Goal: Task Accomplishment & Management: Manage account settings

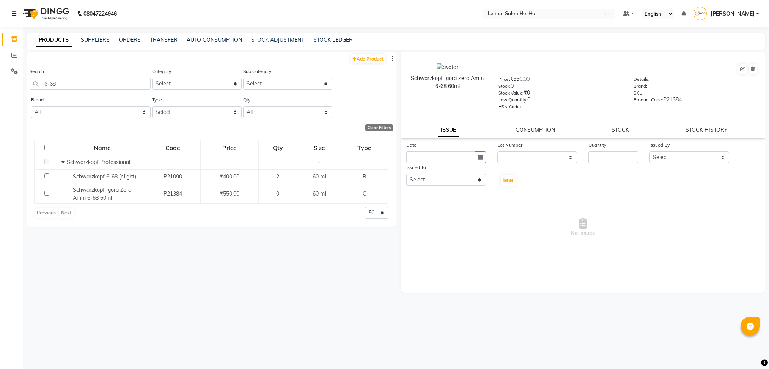
select select
click at [70, 84] on input "6-68" at bounding box center [90, 84] width 121 height 12
paste input "Loreal Professional Dia Light Clear - 250ML"
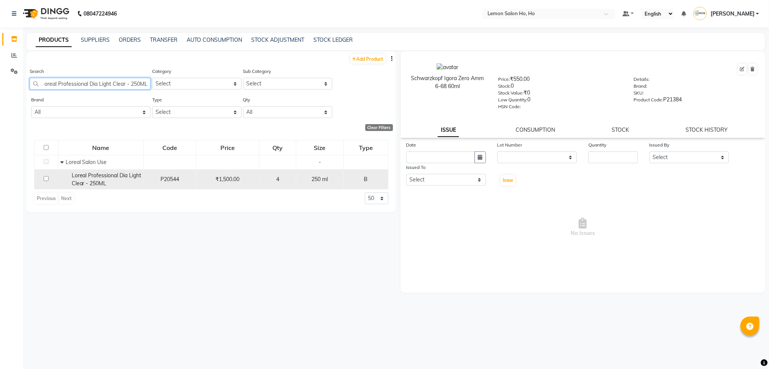
type input "Loreal Professional Dia Light Clear - 250ML"
click at [95, 174] on span "Loreal Professional Dia Light Clear - 250ML" at bounding box center [107, 179] width 70 height 15
select select
click at [107, 184] on span "Loreal Professional Dia Light Clear - 250ML" at bounding box center [107, 179] width 70 height 15
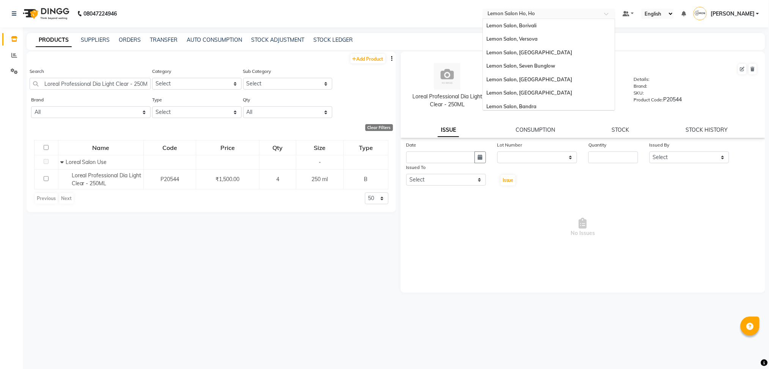
click at [523, 11] on input "text" at bounding box center [541, 15] width 110 height 8
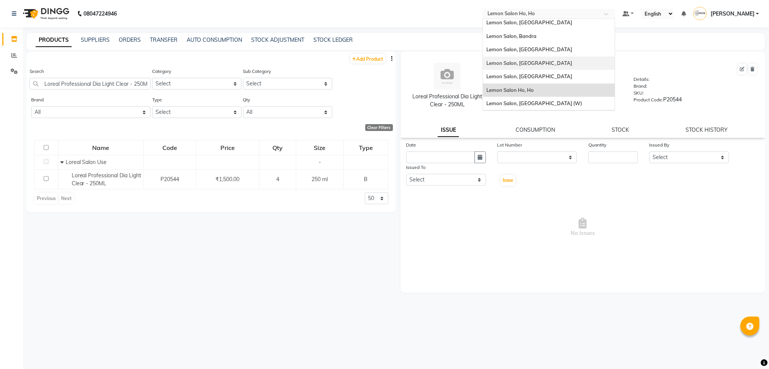
click at [537, 58] on div "Lemon Salon, [GEOGRAPHIC_DATA]" at bounding box center [549, 64] width 132 height 14
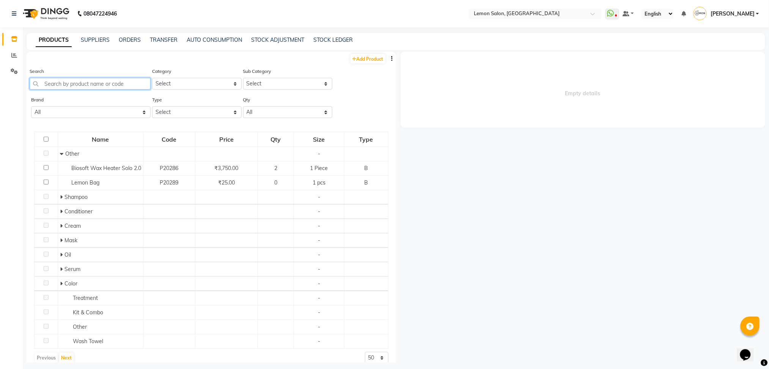
click at [104, 80] on input "text" at bounding box center [90, 84] width 121 height 12
paste input "Loreal Professional Dia Light Clear - 250ML"
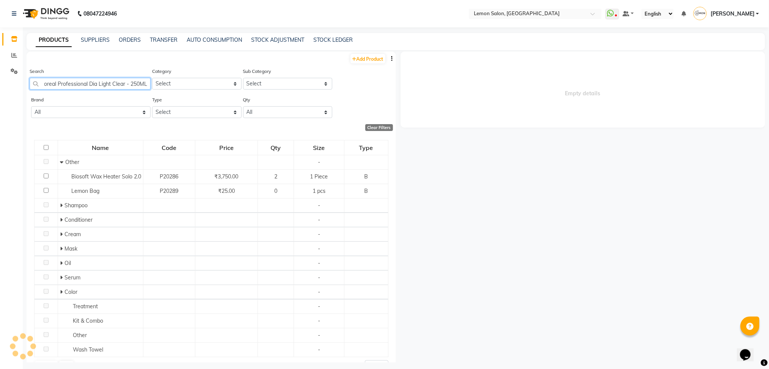
scroll to position [0, 3]
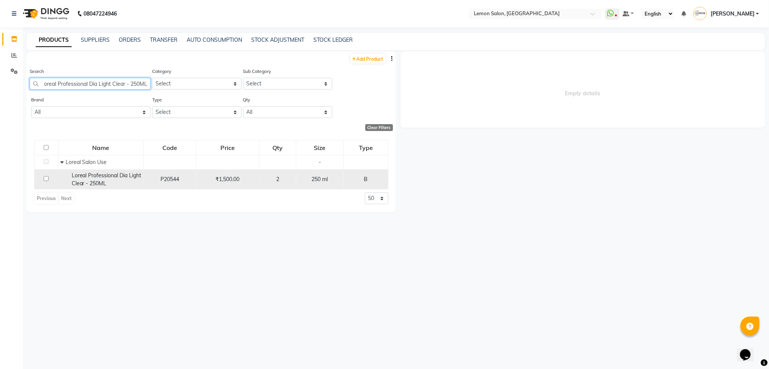
type input "Loreal Professional Dia Light Clear - 250ML"
click at [94, 179] on span "Loreal Professional Dia Light Clear - 250ML" at bounding box center [107, 179] width 70 height 15
select select
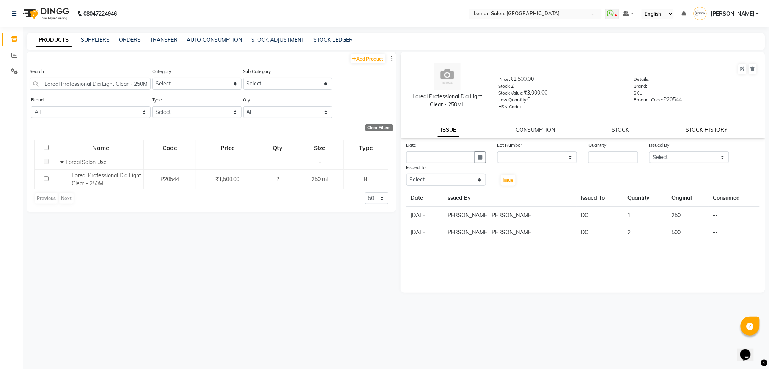
click at [705, 129] on link "STOCK HISTORY" at bounding box center [706, 129] width 42 height 7
select select "all"
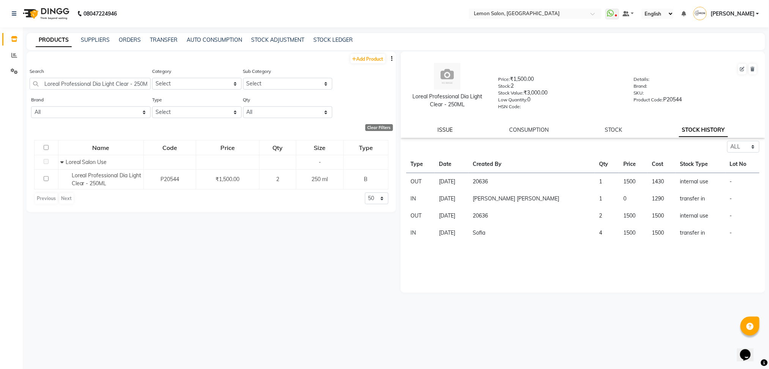
click at [444, 130] on link "ISSUE" at bounding box center [445, 129] width 15 height 7
select select
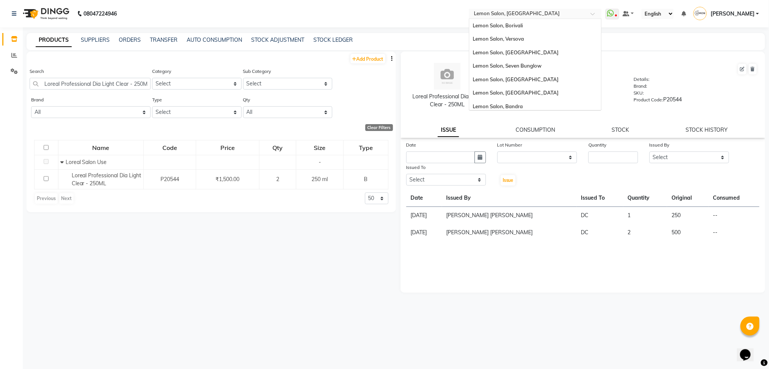
click at [535, 12] on input "text" at bounding box center [527, 15] width 110 height 8
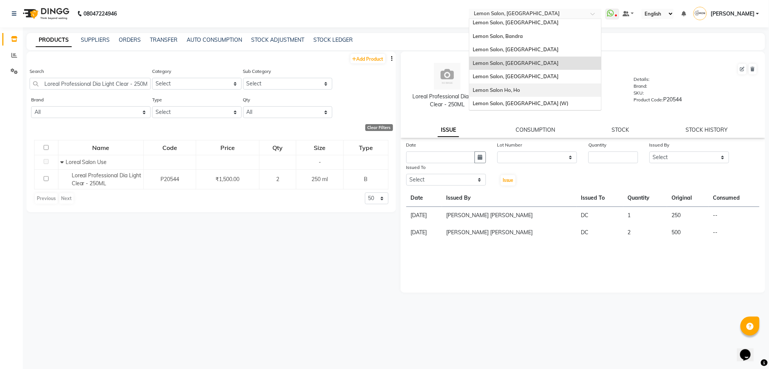
click at [520, 88] on span "Lemon Salon Ho, Ho" at bounding box center [496, 90] width 47 height 6
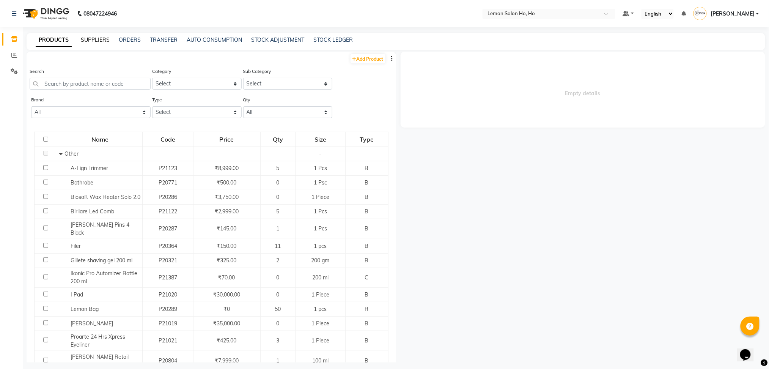
click at [93, 41] on link "SUPPLIERS" at bounding box center [95, 39] width 29 height 7
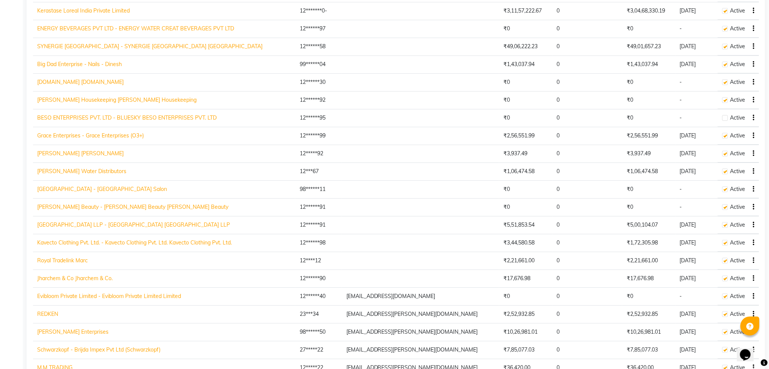
scroll to position [858, 0]
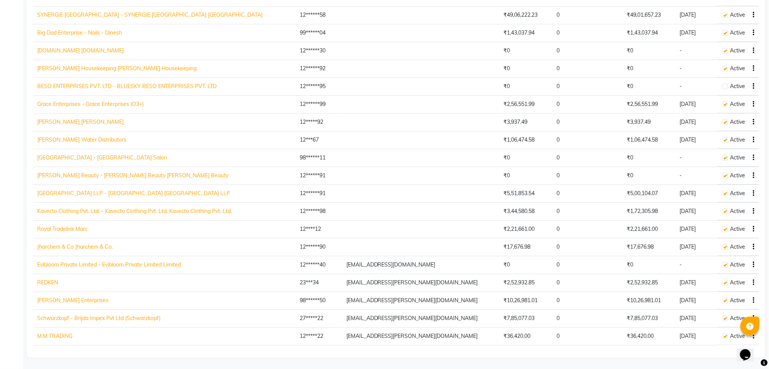
click at [84, 321] on link "Schwarzkopf - Brijda Impex Pvt Ltd (Schwarzkopf)" at bounding box center [99, 317] width 123 height 7
select select "4513"
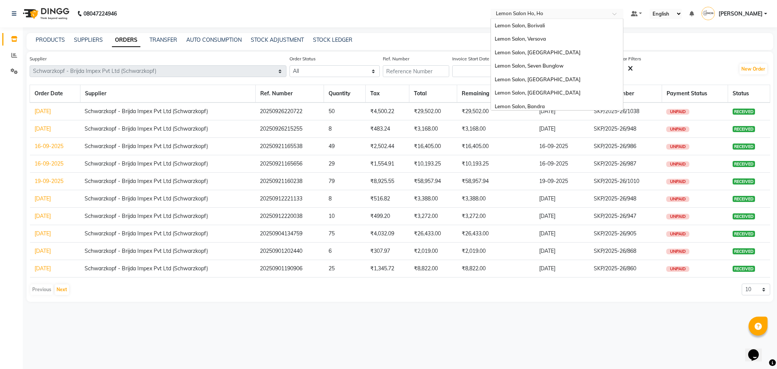
click at [568, 17] on input "text" at bounding box center [549, 15] width 110 height 8
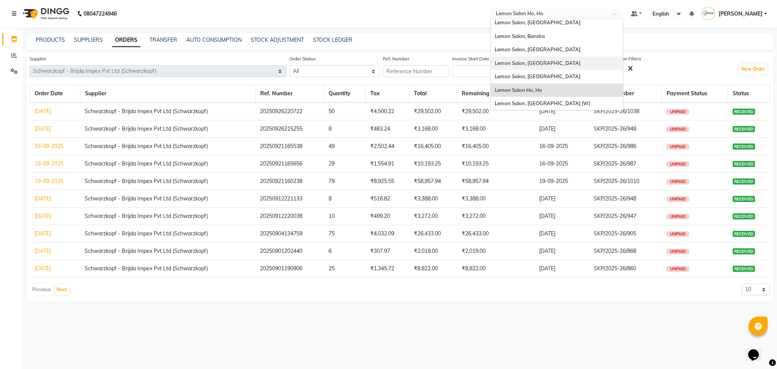
click at [548, 60] on span "Lemon Salon, [GEOGRAPHIC_DATA]" at bounding box center [537, 63] width 86 height 6
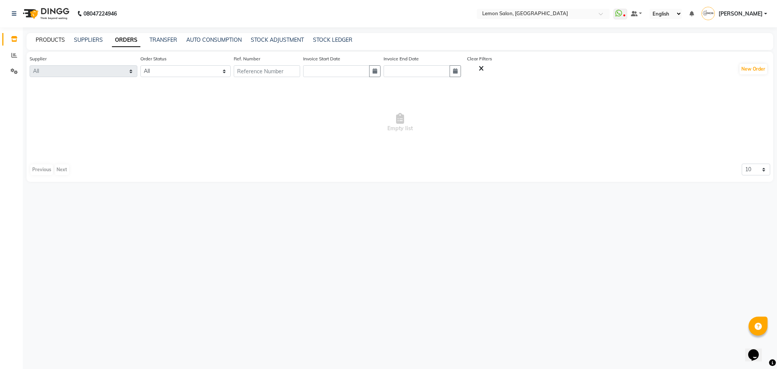
click at [44, 42] on link "PRODUCTS" at bounding box center [50, 39] width 29 height 7
select select
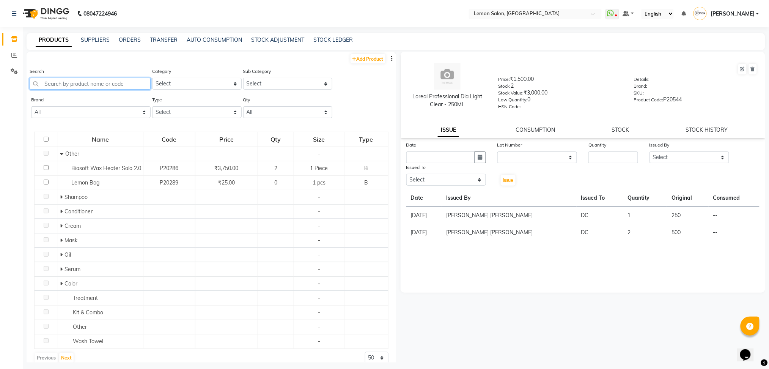
click at [82, 78] on input "text" at bounding box center [90, 84] width 121 height 12
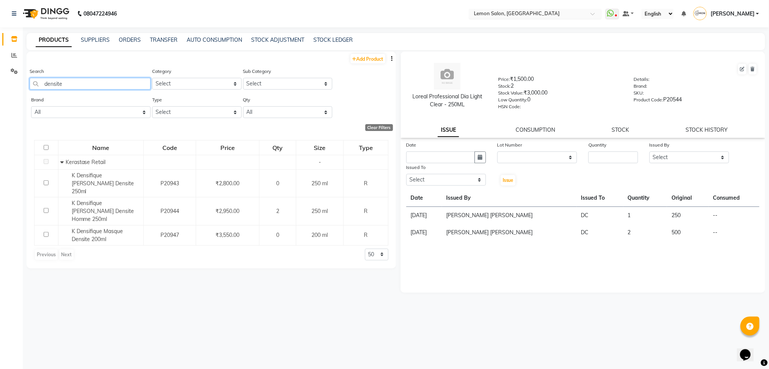
type input "densite"
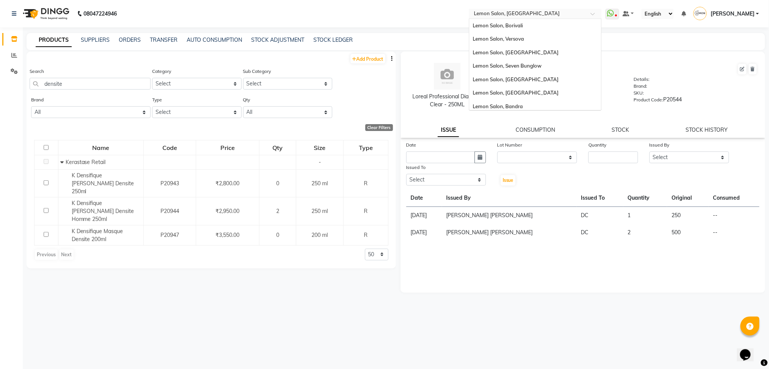
scroll to position [70, 0]
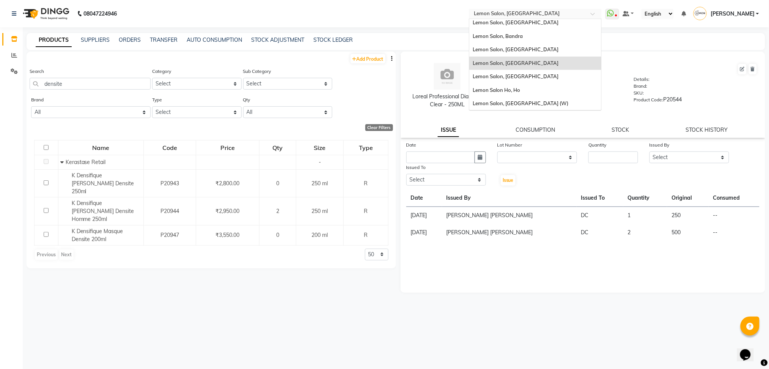
click at [569, 16] on input "text" at bounding box center [527, 15] width 110 height 8
click at [520, 87] on span "Lemon Salon Ho, Ho" at bounding box center [496, 90] width 47 height 6
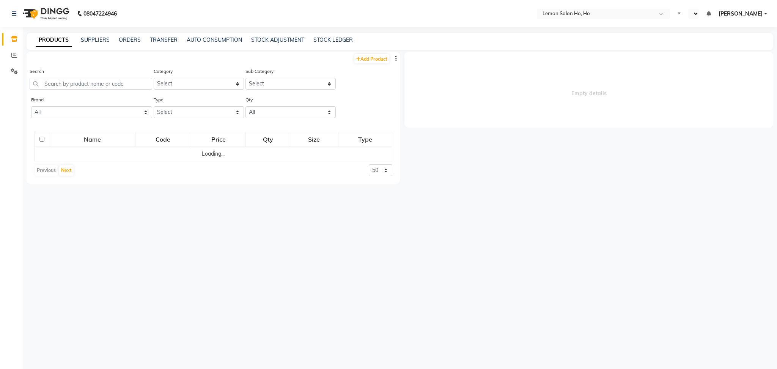
select select "en"
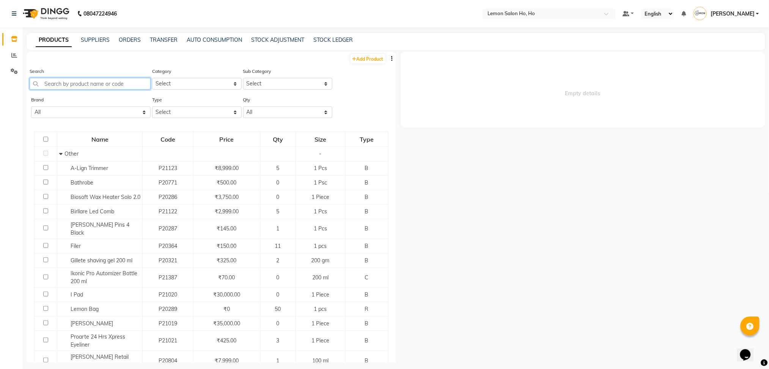
click at [93, 80] on input "text" at bounding box center [90, 84] width 121 height 12
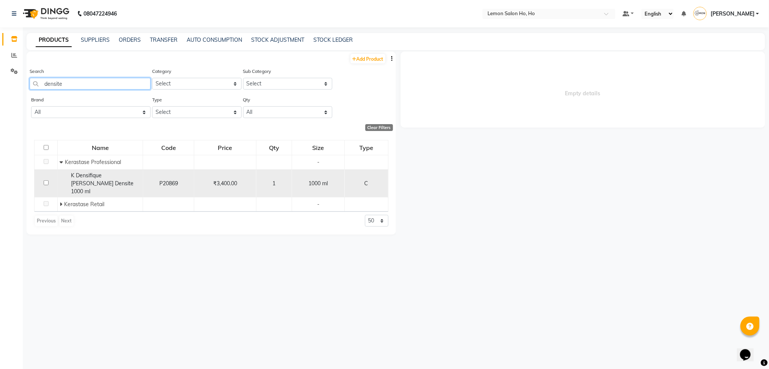
type input "densite"
click at [83, 176] on span "K Densifique [PERSON_NAME] Densite 1000 ml" at bounding box center [102, 183] width 63 height 23
select select
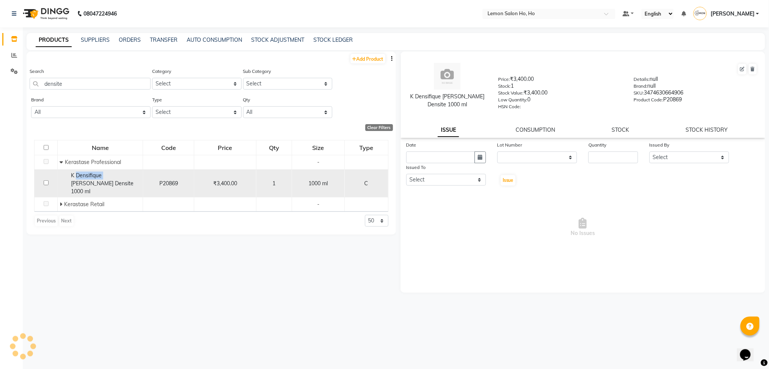
click at [83, 176] on span "K Densifique [PERSON_NAME] Densite 1000 ml" at bounding box center [102, 183] width 63 height 23
copy span "K Densifique [PERSON_NAME] Densite 1000 ml"
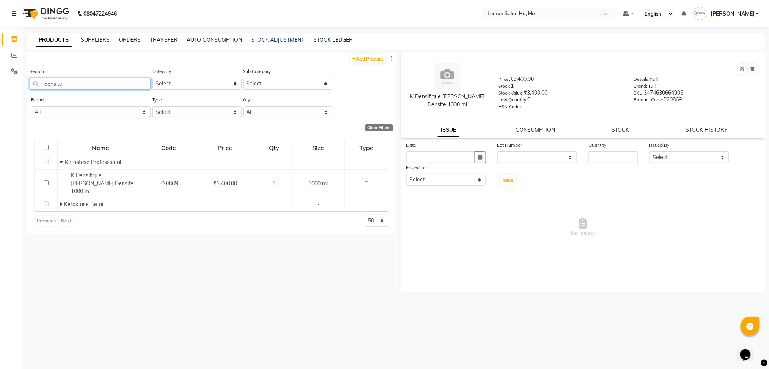
click at [56, 80] on input "densite" at bounding box center [90, 84] width 121 height 12
click at [190, 82] on select "Select Hair Skin Makeup Personal Care Appliances Beard Waxing Disposable Thread…" at bounding box center [196, 84] width 89 height 12
select select "213701650"
click at [152, 78] on select "Select Hair Skin Makeup Personal Care Appliances Beard Waxing Disposable Thread…" at bounding box center [196, 84] width 89 height 12
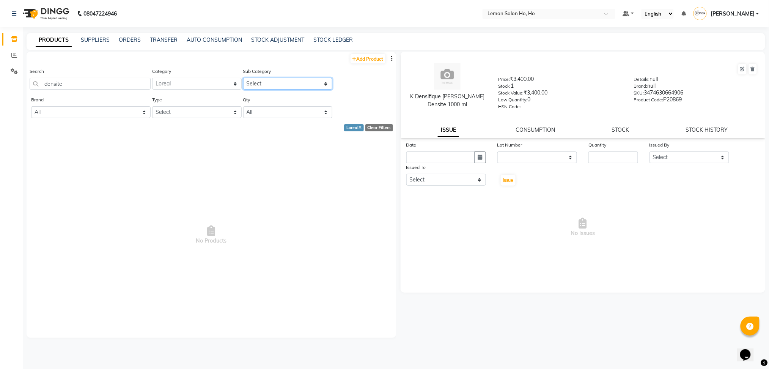
click at [265, 84] on select "Select Loreal Retail Loreal Salon Use Hair Colour Salon Use" at bounding box center [287, 84] width 89 height 12
select select "213701651"
click at [243, 78] on select "Select Loreal Retail Loreal Salon Use Hair Colour Salon Use" at bounding box center [287, 84] width 89 height 12
click at [53, 87] on input "densite" at bounding box center [90, 84] width 121 height 12
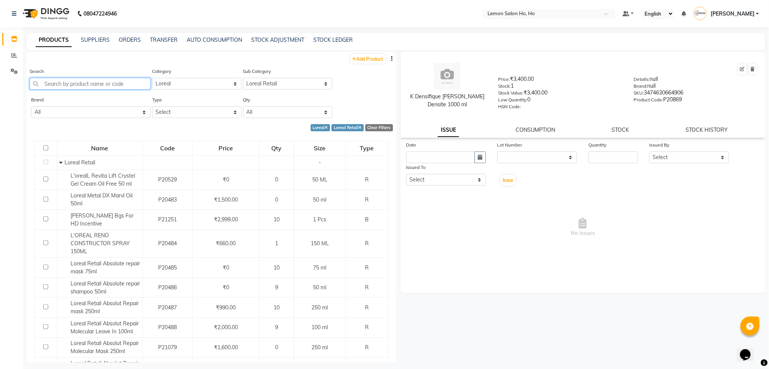
click at [86, 81] on input "text" at bounding box center [90, 84] width 121 height 12
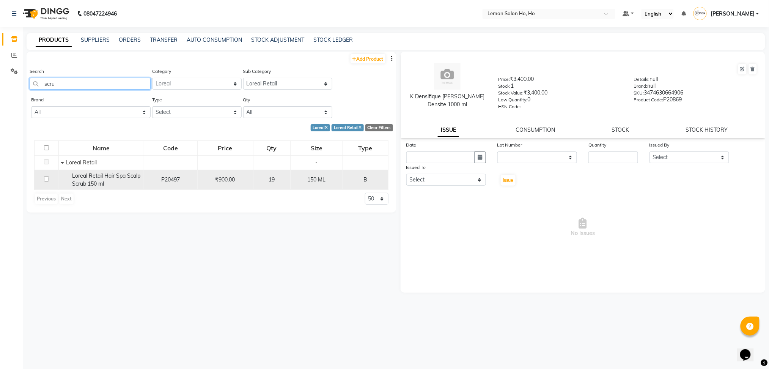
type input "scru"
click at [120, 179] on div "Loreal Retail Hair Spa Scalp Scrub 150 ml" at bounding box center [101, 180] width 81 height 16
select select
click at [69, 175] on div "Loreal Retail Hair Spa Scalp Scrub 150 ml" at bounding box center [101, 180] width 81 height 16
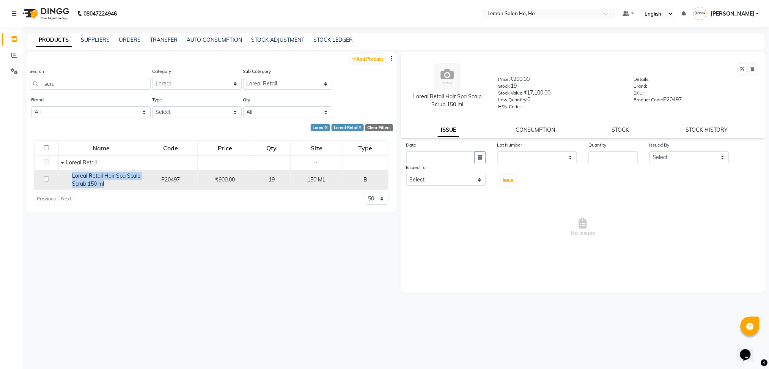
copy span "Loreal Retail Hair Spa Scalp Scrub 150 ml"
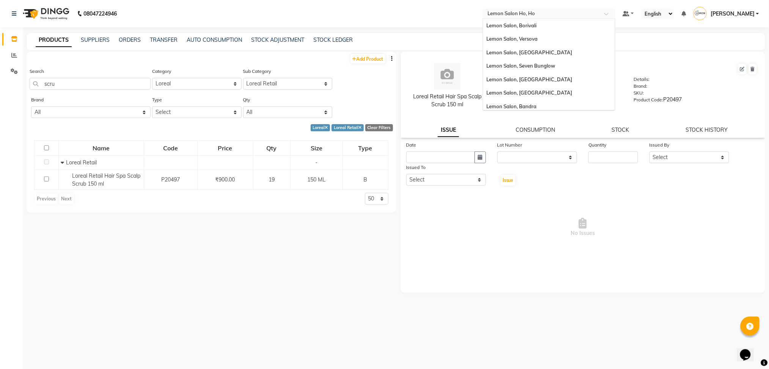
scroll to position [70, 0]
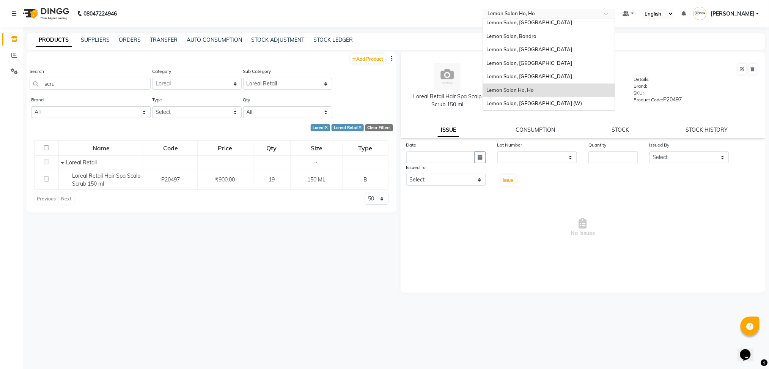
click at [560, 13] on input "text" at bounding box center [541, 15] width 110 height 8
click at [553, 61] on span "Lemon Salon, [GEOGRAPHIC_DATA]" at bounding box center [530, 63] width 86 height 6
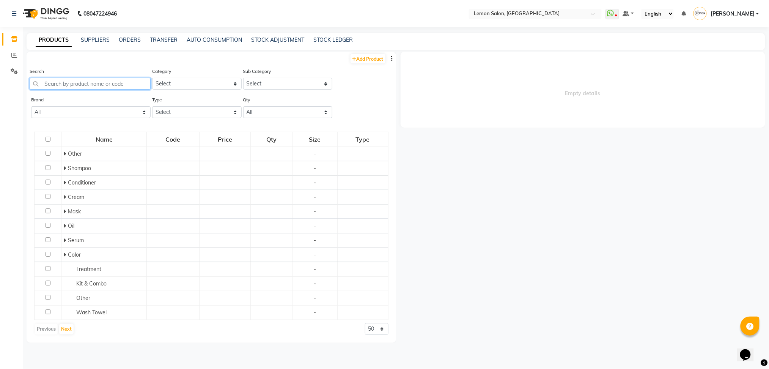
click at [64, 80] on input "text" at bounding box center [90, 84] width 121 height 12
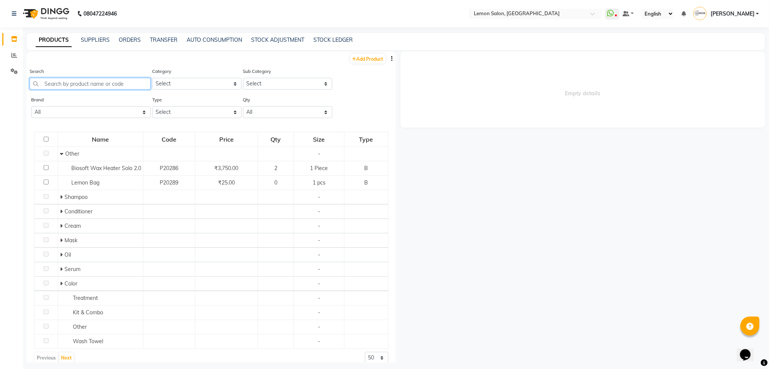
paste input "Loreal Retail Hair Spa Scalp Scrub 150 ml"
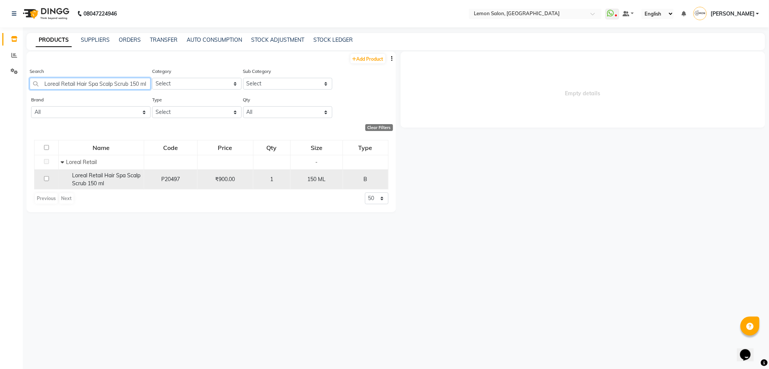
type input "Loreal Retail Hair Spa Scalp Scrub 150 ml"
click at [110, 176] on span "Loreal Retail Hair Spa Scalp Scrub 150 ml" at bounding box center [106, 179] width 68 height 15
select select
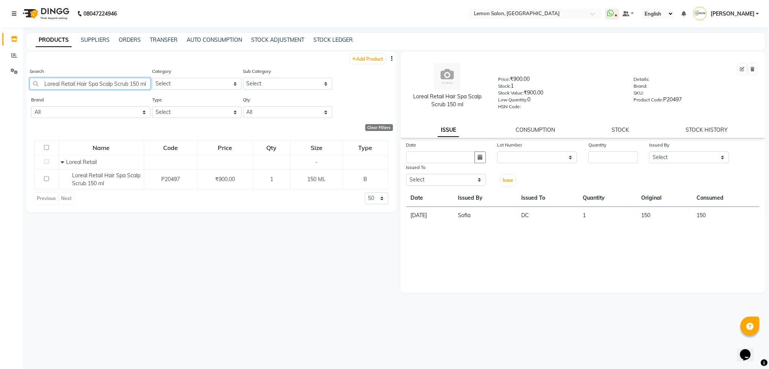
click at [92, 85] on input "Loreal Retail Hair Spa Scalp Scrub 150 ml" at bounding box center [90, 84] width 121 height 12
click at [49, 85] on input "acai" at bounding box center [90, 84] width 121 height 12
type input "nashi"
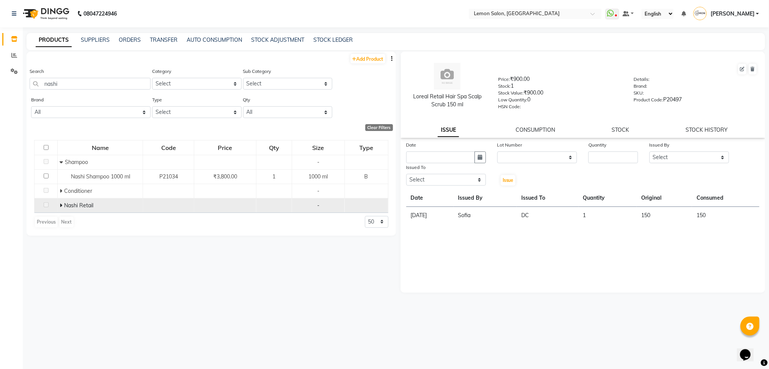
click at [61, 204] on icon at bounding box center [61, 204] width 3 height 5
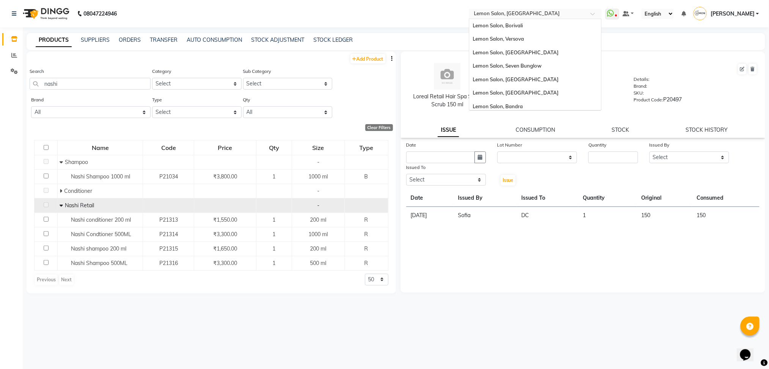
scroll to position [70, 0]
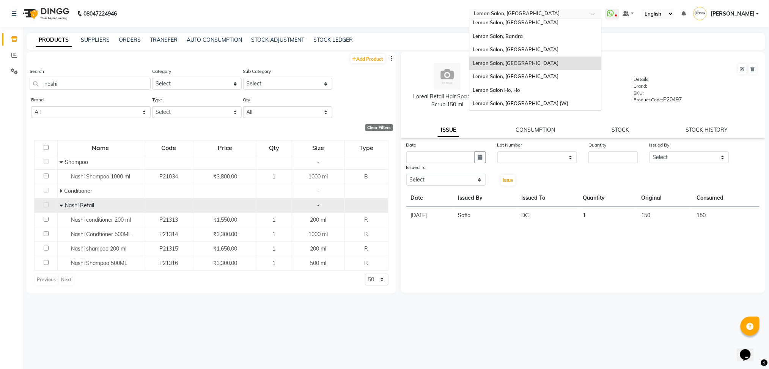
click at [531, 13] on input "text" at bounding box center [527, 15] width 110 height 8
click at [520, 87] on span "Lemon Salon Ho, Ho" at bounding box center [496, 90] width 47 height 6
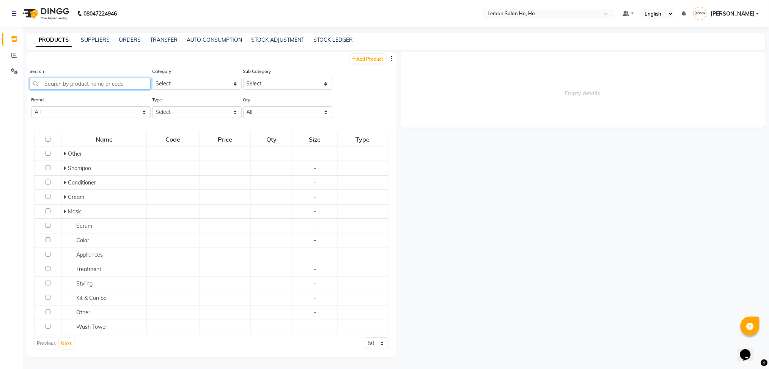
click at [98, 78] on input "text" at bounding box center [90, 84] width 121 height 12
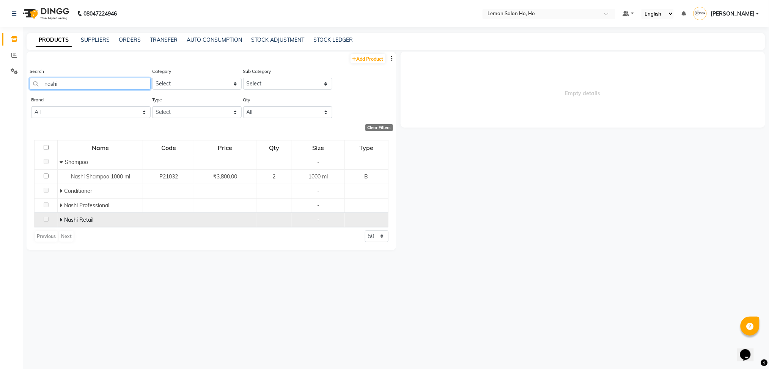
type input "nashi"
click at [61, 218] on icon at bounding box center [61, 219] width 3 height 5
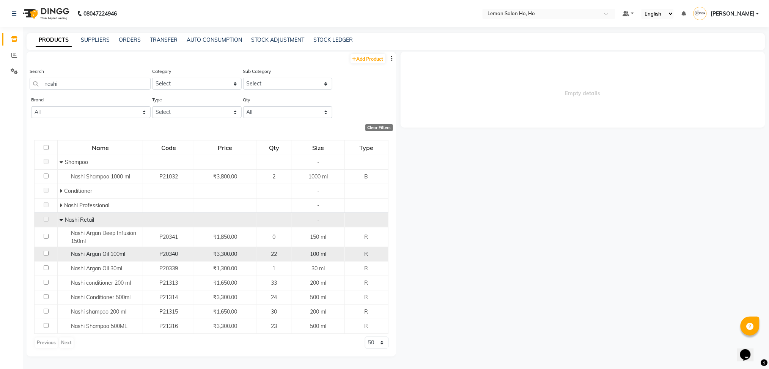
click at [72, 252] on span "Nashi Argan Oil 100ml" at bounding box center [98, 253] width 54 height 7
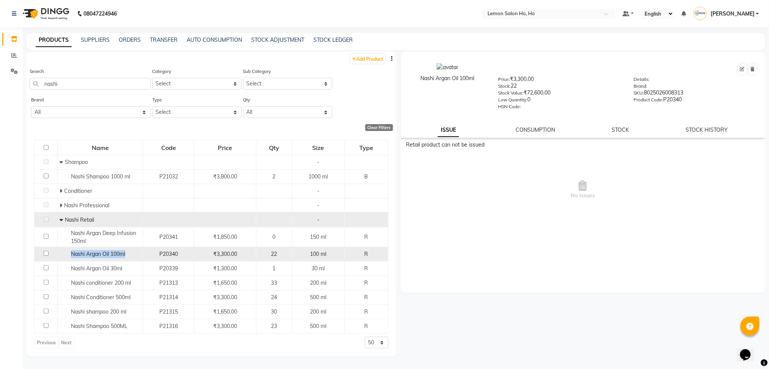
copy span "Nashi Argan Oil 100ml"
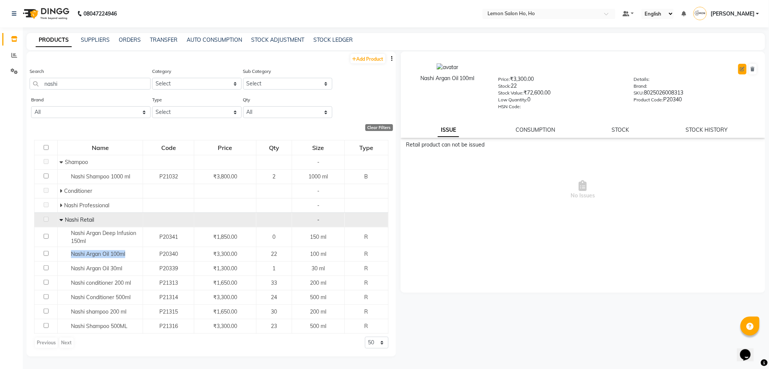
click at [743, 70] on icon at bounding box center [742, 69] width 5 height 5
select select "true"
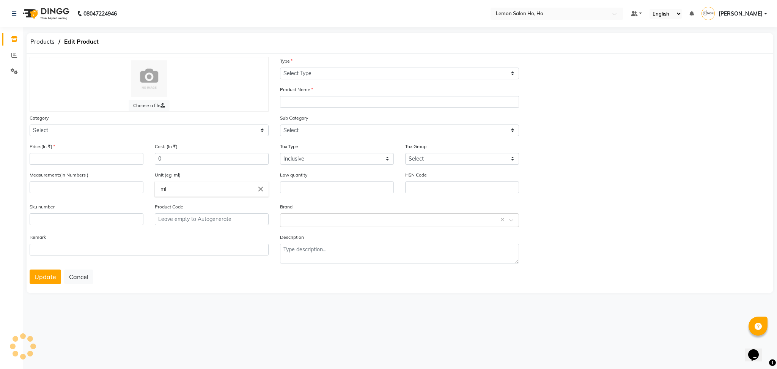
select select "R"
type input "Nashi Argan Oil 100ml"
select select "213703250"
select select
type input "3300"
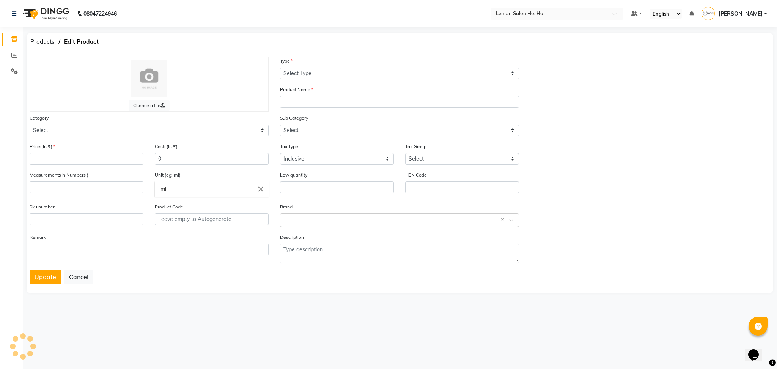
type input "1770"
type input "100"
type input "0"
type input "8025026008313"
type input "P20340"
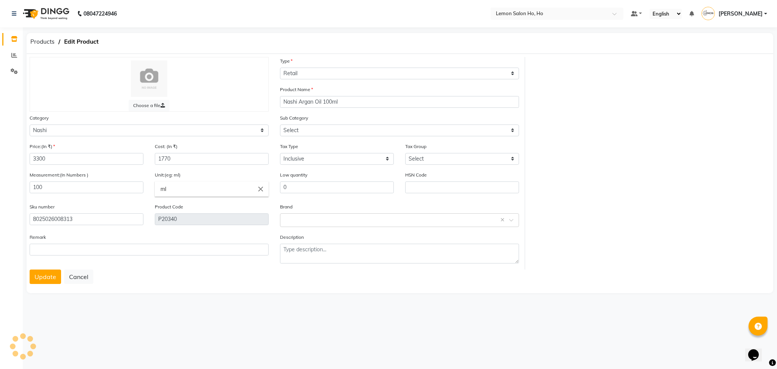
select select "2137032502"
click at [44, 277] on button "Update" at bounding box center [45, 276] width 31 height 14
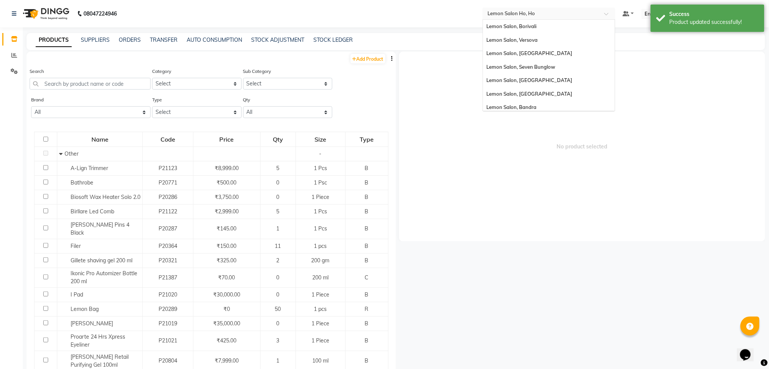
click at [554, 11] on input "text" at bounding box center [541, 13] width 110 height 8
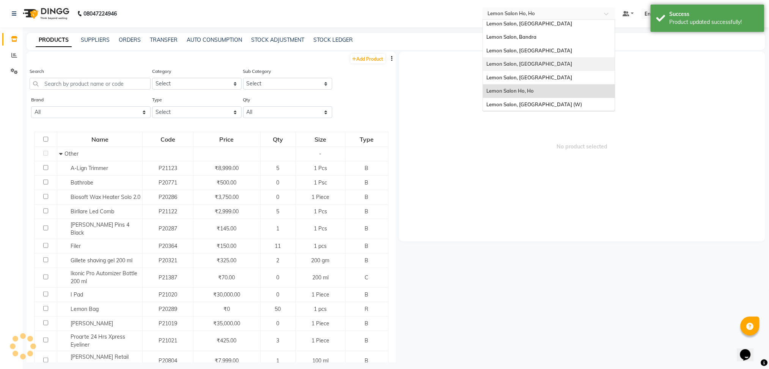
click at [553, 61] on span "Lemon Salon, [GEOGRAPHIC_DATA]" at bounding box center [530, 64] width 86 height 6
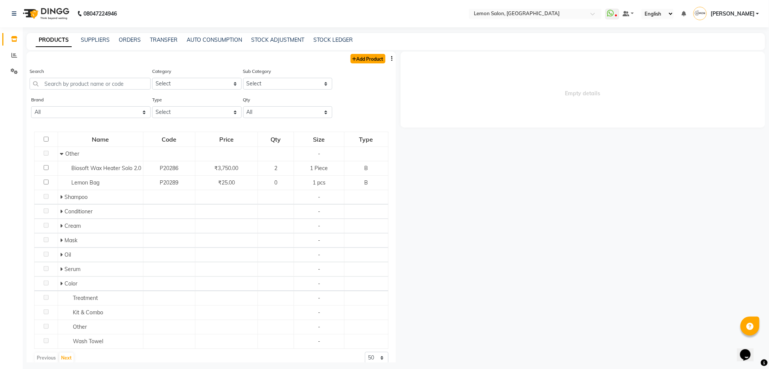
click at [369, 56] on link "Add Product" at bounding box center [367, 58] width 35 height 9
select select "true"
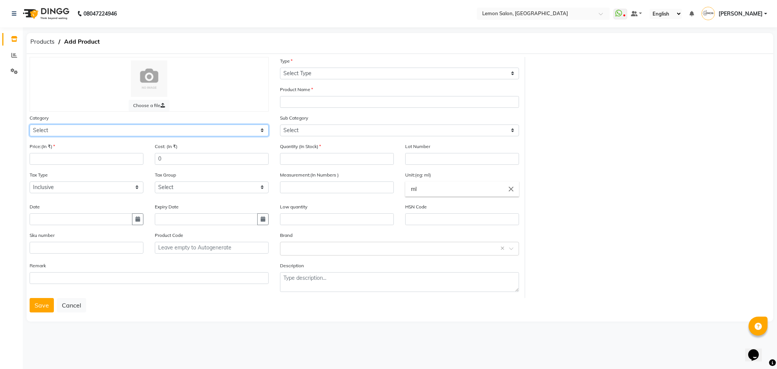
click at [92, 133] on select "Select Hair Skin Makeup Personal Care Appliances [PERSON_NAME] Waxing Disposabl…" at bounding box center [149, 130] width 239 height 12
select select "213703250"
click at [30, 124] on select "Select Hair Skin Makeup Personal Care Appliances [PERSON_NAME] Waxing Disposabl…" at bounding box center [149, 130] width 239 height 12
click at [193, 164] on input "0" at bounding box center [212, 159] width 114 height 12
type input "1770"
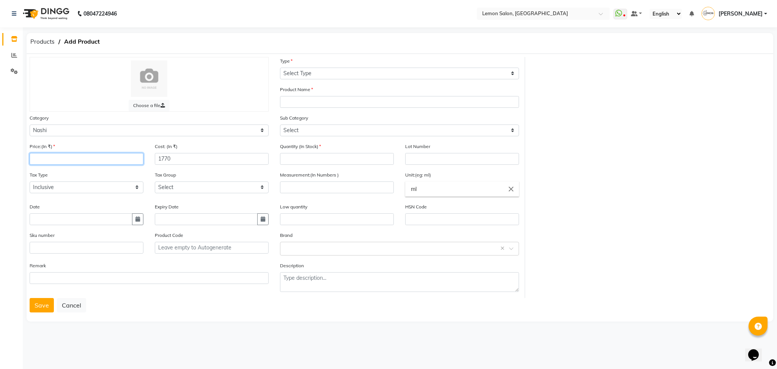
click at [79, 157] on input "number" at bounding box center [87, 159] width 114 height 12
type input "3300"
click at [334, 75] on select "Select Type Both Retail Consumable" at bounding box center [399, 73] width 239 height 12
select select "R"
click at [280, 67] on select "Select Type Both Retail Consumable" at bounding box center [399, 73] width 239 height 12
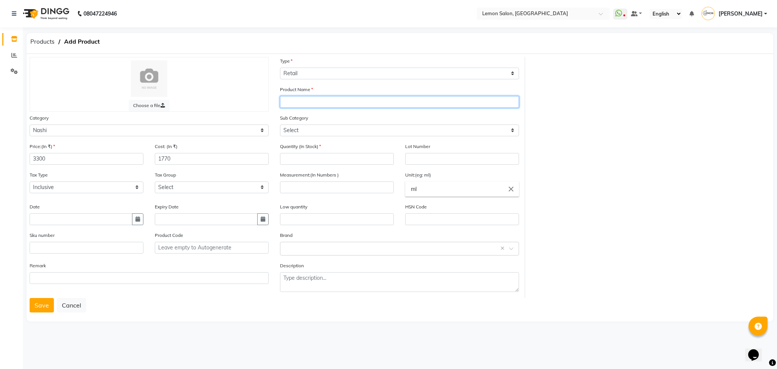
click at [319, 107] on input "text" at bounding box center [399, 102] width 239 height 12
click at [193, 89] on div at bounding box center [149, 78] width 223 height 36
click at [332, 102] on input "text" at bounding box center [399, 102] width 239 height 12
paste input "Nashi Argan Oil 100ml"
type input "Nashi Argan Oil 100ml"
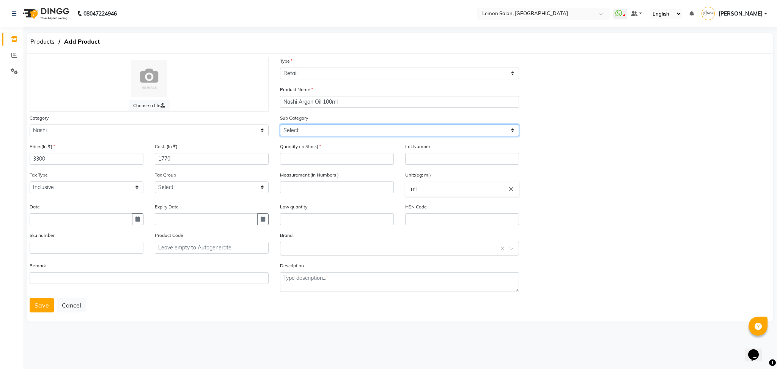
click at [331, 129] on select "Select Nashi Professional Nashi Retail" at bounding box center [399, 130] width 239 height 12
select select "2137032502"
click at [280, 124] on select "Select Nashi Professional Nashi Retail" at bounding box center [399, 130] width 239 height 12
click at [320, 161] on input "number" at bounding box center [337, 159] width 114 height 12
type input "1"
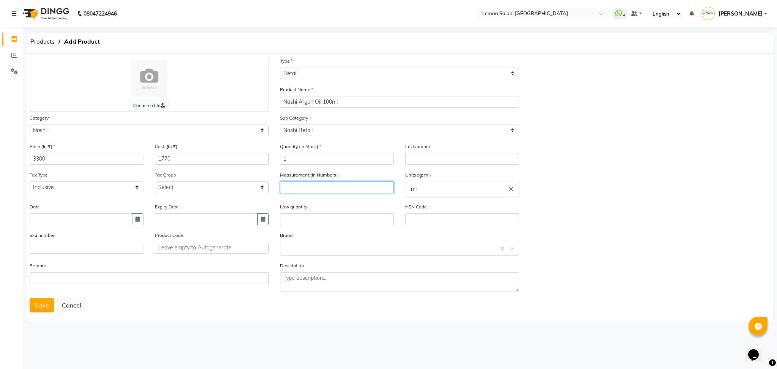
click at [342, 187] on input "number" at bounding box center [337, 187] width 114 height 12
type input "100"
click at [31, 300] on button "Save" at bounding box center [42, 305] width 24 height 14
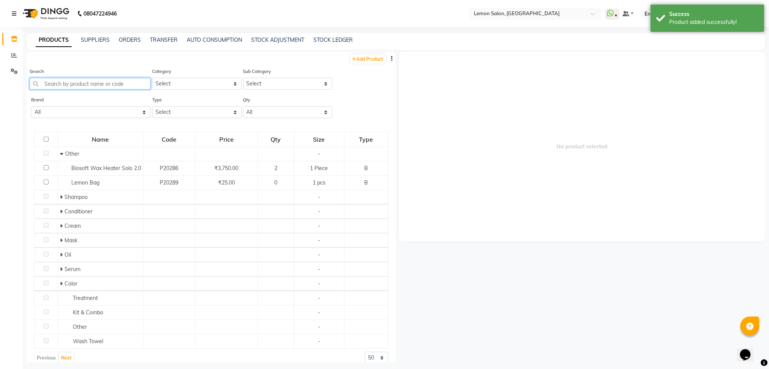
click at [97, 85] on input "text" at bounding box center [90, 84] width 121 height 12
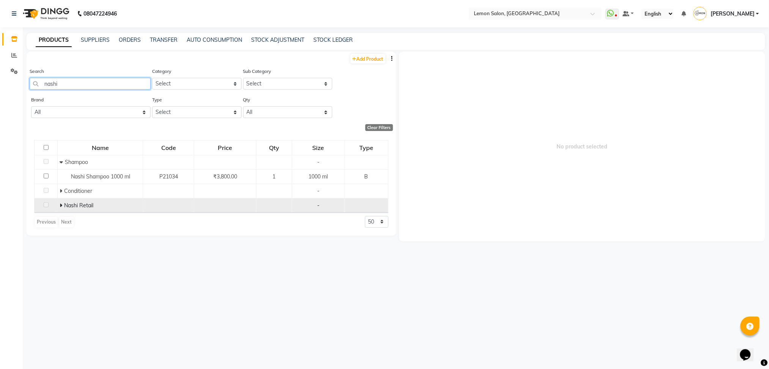
type input "nashi"
click at [60, 206] on icon at bounding box center [61, 204] width 3 height 5
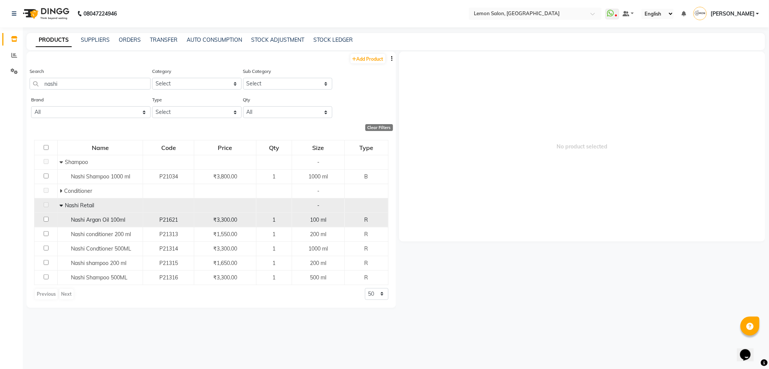
click at [100, 220] on span "Nashi Argan Oil 100ml" at bounding box center [98, 219] width 54 height 7
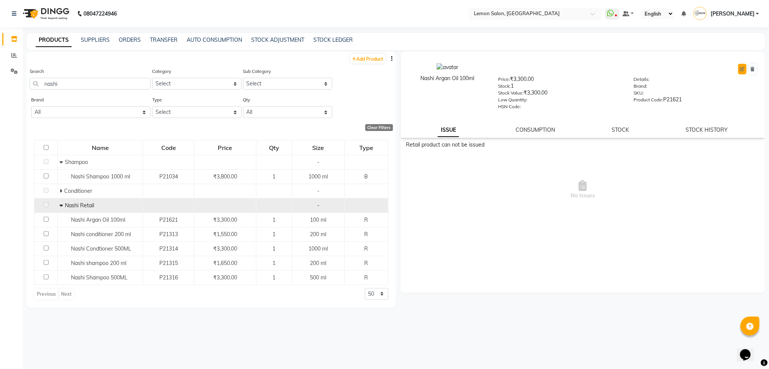
click at [741, 68] on icon at bounding box center [742, 69] width 5 height 5
select select "R"
select select "213703250"
select select "2137032502"
select select "true"
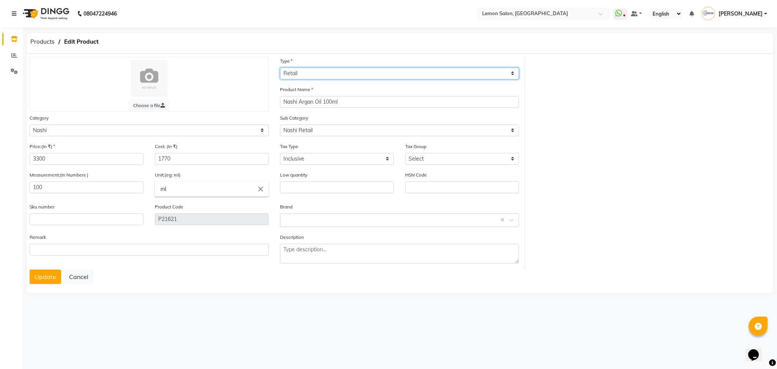
drag, startPoint x: 378, startPoint y: 74, endPoint x: 303, endPoint y: 94, distance: 78.3
click at [303, 94] on div "Choose a file Type Select Type Both Retail Consumable Product Name Nashi Argan …" at bounding box center [274, 163] width 501 height 212
select select "B"
click at [280, 67] on select "Select Type Both Retail Consumable" at bounding box center [399, 73] width 239 height 12
click at [49, 274] on button "Update" at bounding box center [45, 276] width 31 height 14
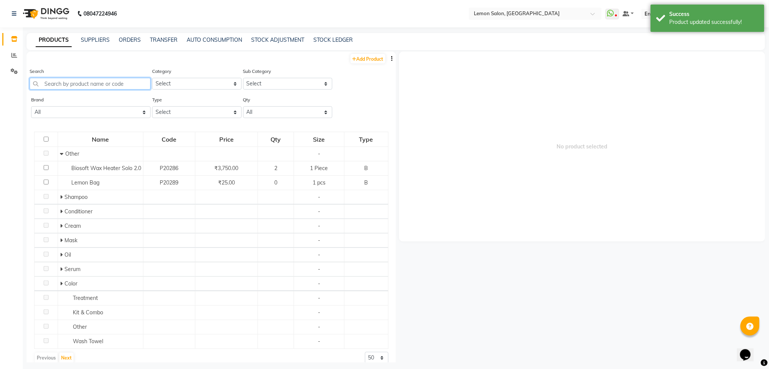
click at [96, 82] on input "text" at bounding box center [90, 84] width 121 height 12
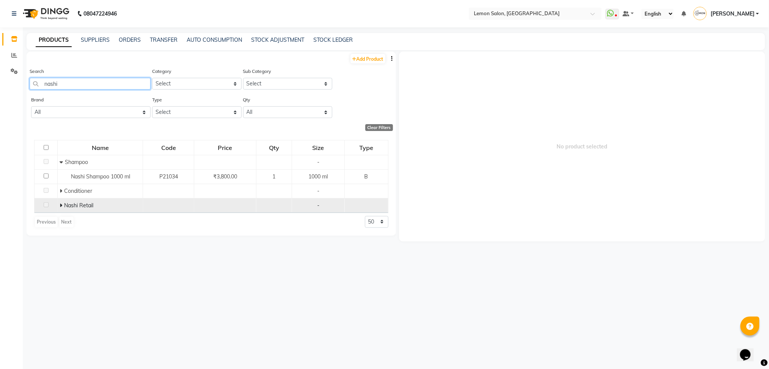
type input "nashi"
click at [62, 205] on icon at bounding box center [61, 204] width 3 height 5
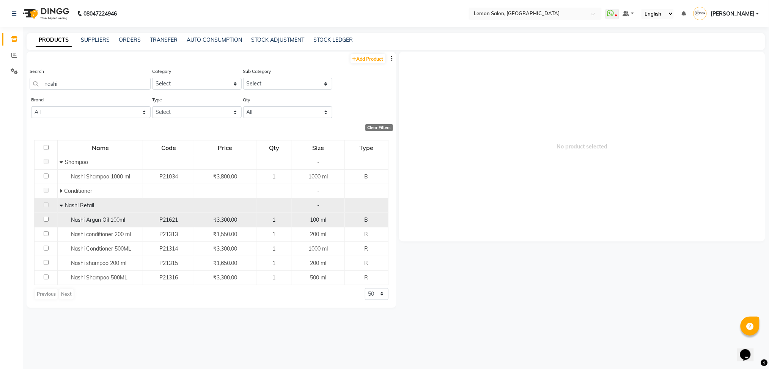
click at [119, 218] on span "Nashi Argan Oil 100ml" at bounding box center [98, 219] width 54 height 7
select select
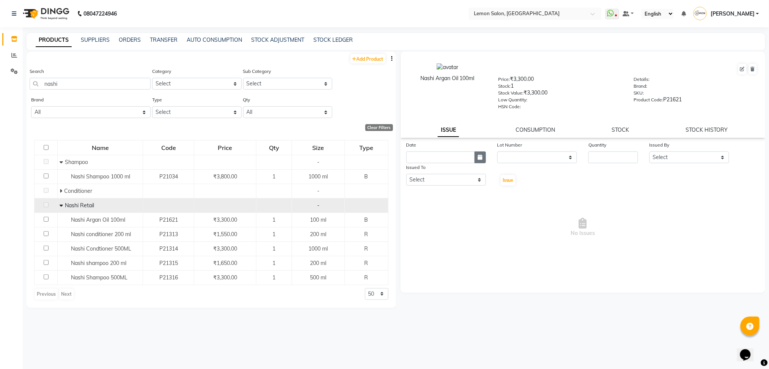
click at [484, 154] on button "button" at bounding box center [479, 157] width 11 height 12
select select "10"
select select "2025"
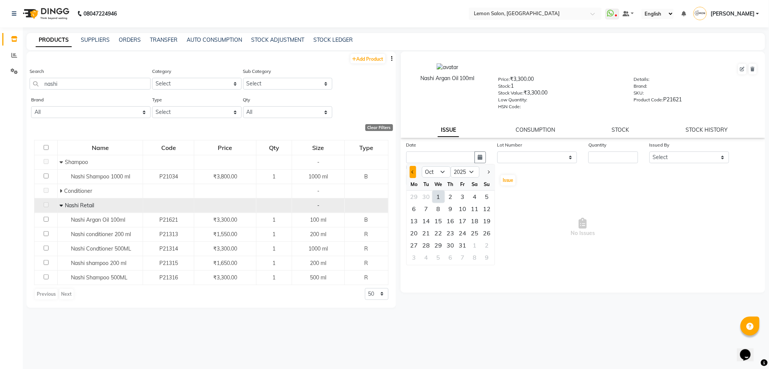
click at [415, 171] on button "Previous month" at bounding box center [413, 172] width 6 height 12
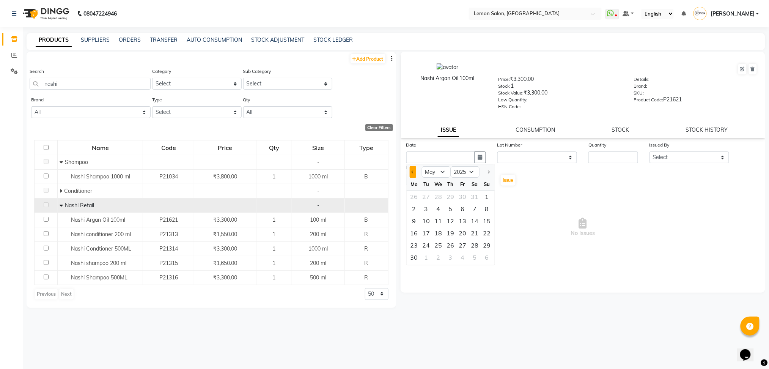
click at [415, 171] on button "Previous month" at bounding box center [413, 172] width 6 height 12
select select "4"
click at [437, 195] on div "2" at bounding box center [438, 196] width 12 height 12
type input "[DATE]"
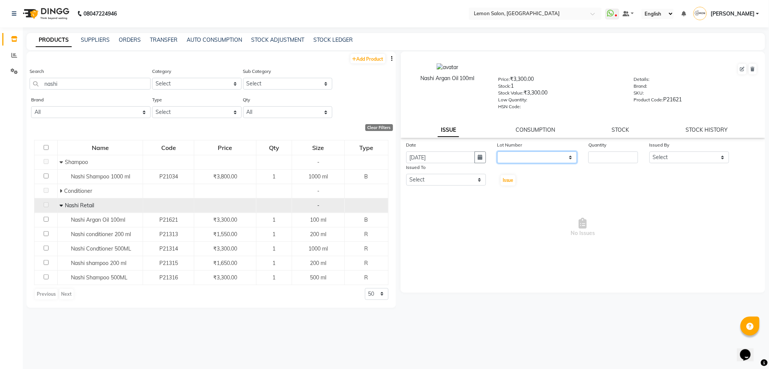
click at [522, 160] on select "None" at bounding box center [537, 157] width 80 height 12
select select "0: null"
click at [497, 151] on select "None" at bounding box center [537, 157] width 80 height 12
click at [597, 157] on input "number" at bounding box center [612, 157] width 49 height 12
type input "1"
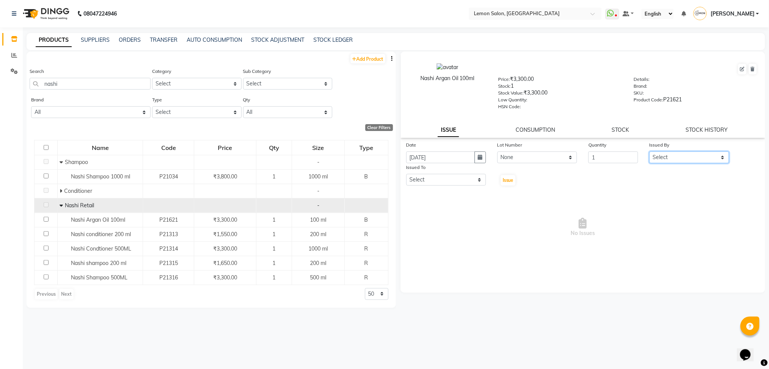
click at [678, 155] on select "Select Aalam [PERSON_NAME] [PERSON_NAME] [PERSON_NAME] [PERSON_NAME] [PERSON_NA…" at bounding box center [689, 157] width 80 height 12
select select "20636"
click at [649, 151] on select "Select Aalam [PERSON_NAME] [PERSON_NAME] [PERSON_NAME] [PERSON_NAME] [PERSON_NA…" at bounding box center [689, 157] width 80 height 12
click at [449, 179] on select "Select Aalam [PERSON_NAME] [PERSON_NAME] [PERSON_NAME] [PERSON_NAME] [PERSON_NA…" at bounding box center [446, 180] width 80 height 12
select select "7889"
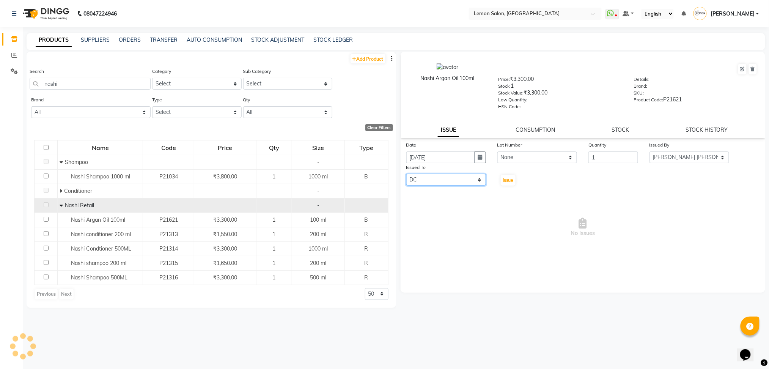
click at [406, 174] on select "Select Aalam [PERSON_NAME] [PERSON_NAME] [PERSON_NAME] [PERSON_NAME] [PERSON_NA…" at bounding box center [446, 180] width 80 height 12
click at [507, 177] on button "Issue" at bounding box center [508, 180] width 15 height 11
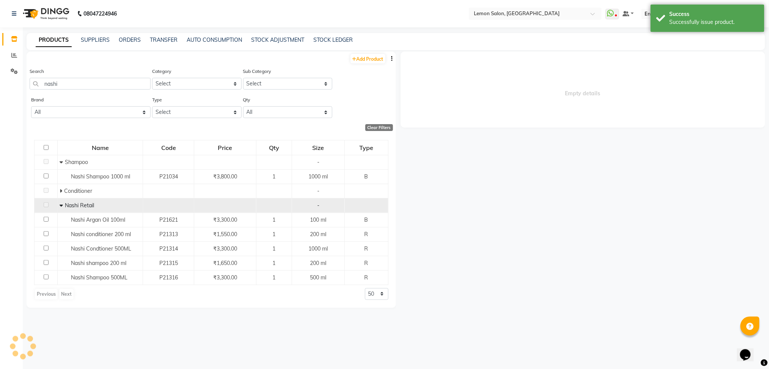
select select
